Goal: Use online tool/utility: Utilize a website feature to perform a specific function

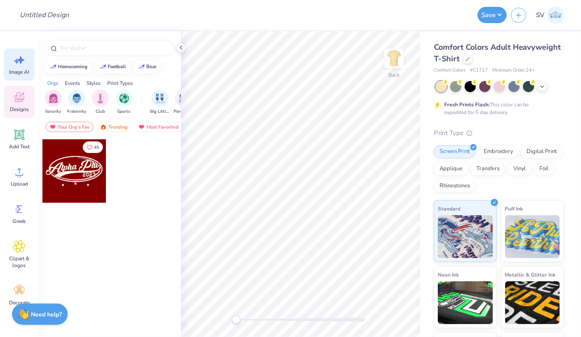
click at [20, 61] on icon at bounding box center [20, 60] width 7 height 8
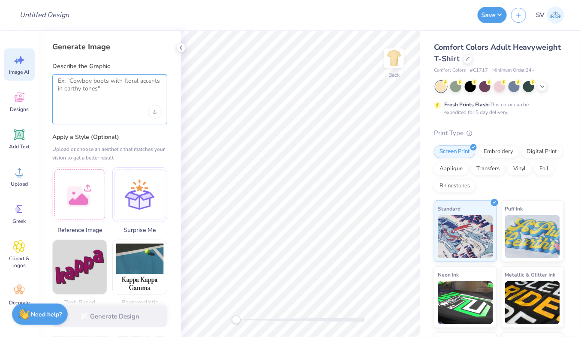
click at [86, 82] on textarea at bounding box center [110, 87] width 104 height 21
type textarea "a"
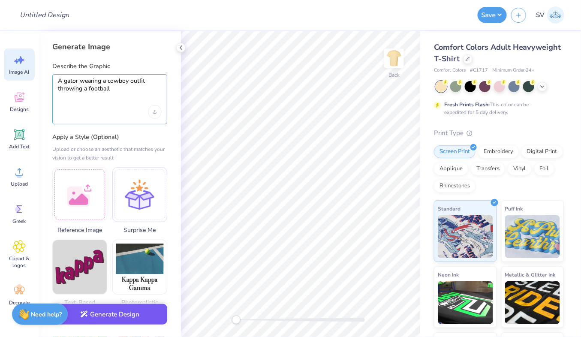
type textarea "A gator wearing a cowboy outfit throwing a football"
click at [125, 315] on button "Generate Design" at bounding box center [109, 314] width 115 height 21
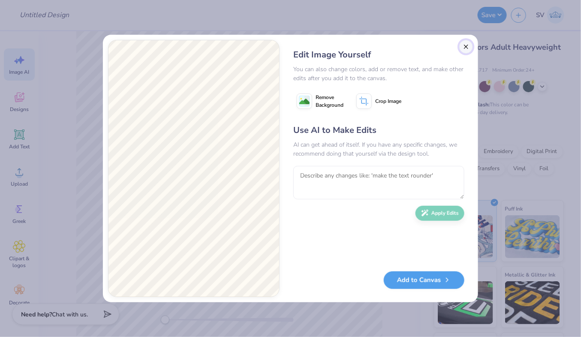
click at [467, 47] on button "Close" at bounding box center [466, 47] width 14 height 14
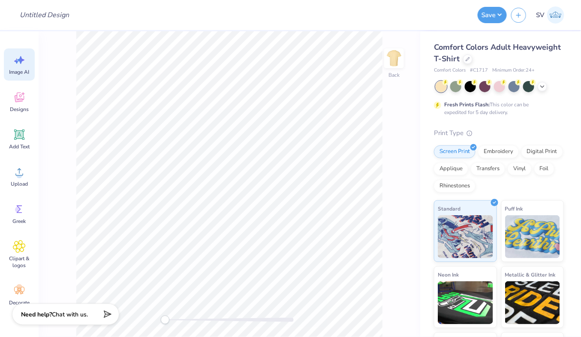
scroll to position [0, 19]
click at [35, 14] on input "Design Title" at bounding box center [34, 14] width 42 height 17
type input "Cowboy [PERSON_NAME]"
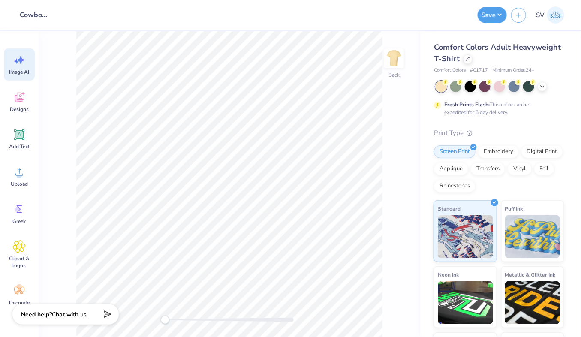
click at [23, 66] on icon at bounding box center [19, 60] width 13 height 13
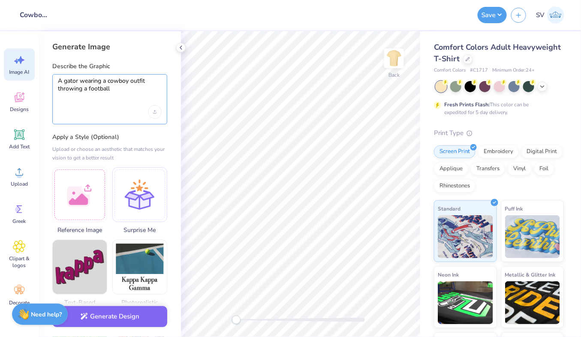
click at [139, 91] on textarea "A gator wearing a cowboy outfit throwing a football" at bounding box center [110, 87] width 104 height 21
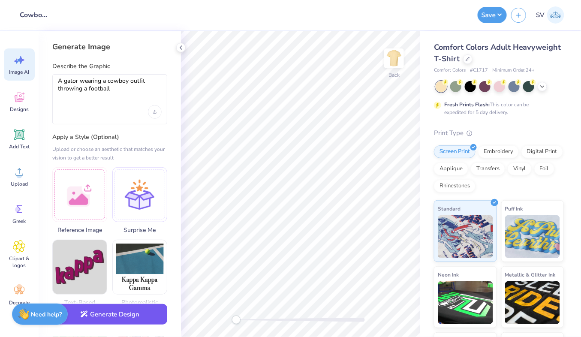
click at [139, 321] on button "Generate Design" at bounding box center [109, 314] width 115 height 21
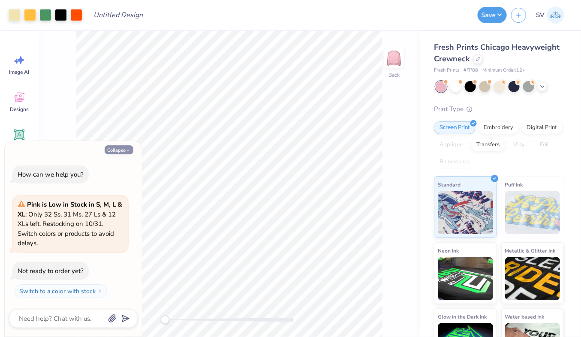
click at [124, 146] on button "Collapse" at bounding box center [119, 149] width 29 height 9
type textarea "x"
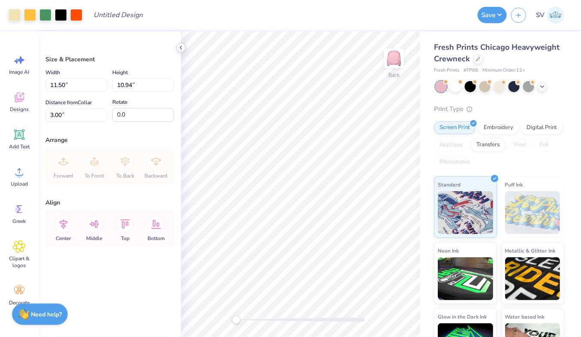
click at [181, 46] on polyline at bounding box center [181, 47] width 2 height 3
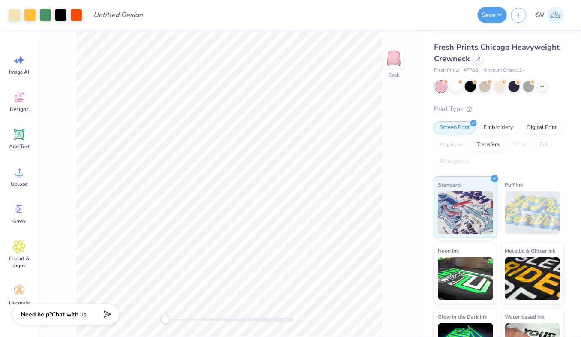
type input "4.32"
type input "4.10"
